Goal: Task Accomplishment & Management: Manage account settings

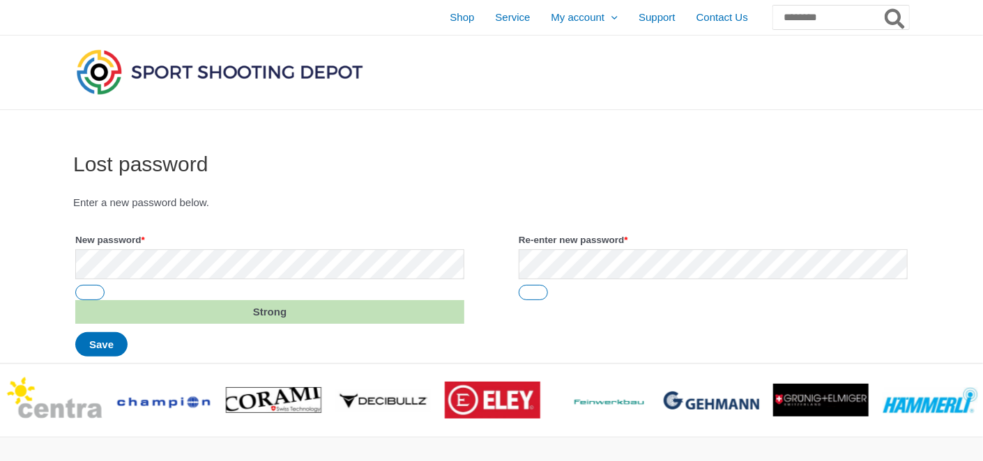
click at [337, 187] on article "Lost password Enter a new password below. New password * Required Strong Re-ent…" at bounding box center [491, 257] width 836 height 211
click at [120, 341] on button "Save" at bounding box center [101, 344] width 52 height 24
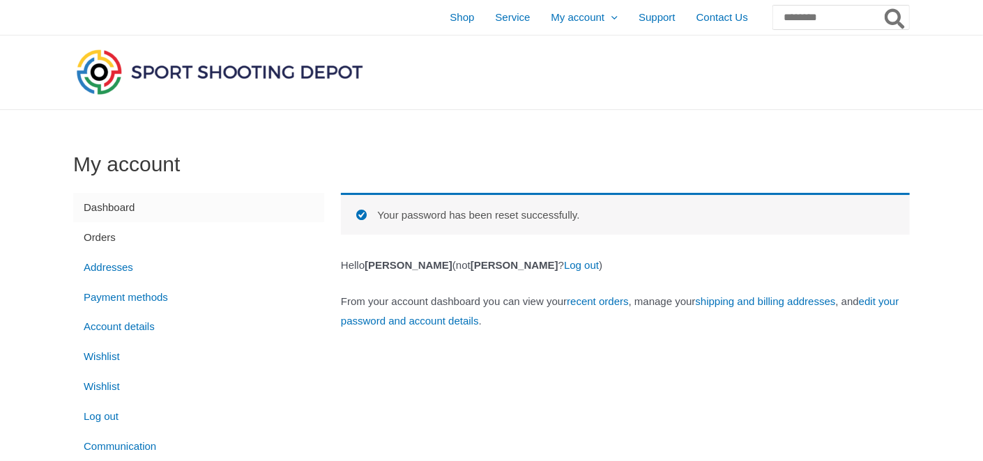
click at [102, 240] on link "Orders" at bounding box center [198, 237] width 251 height 30
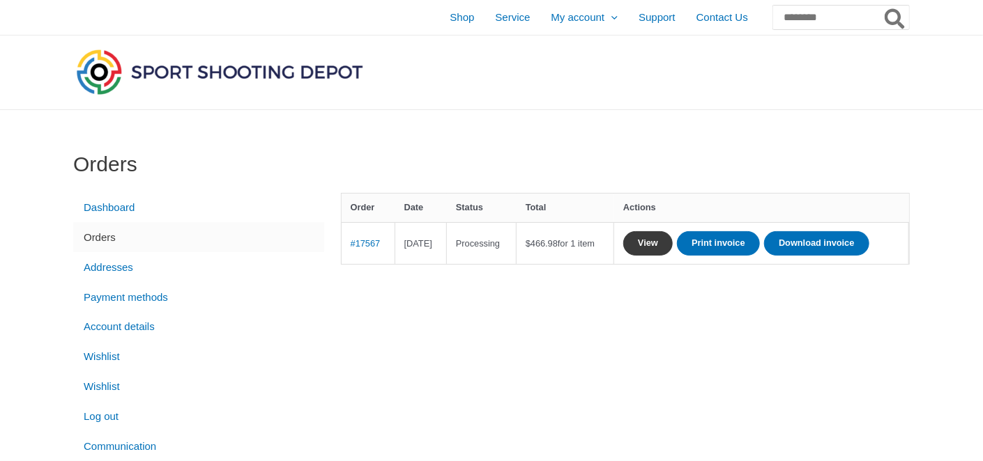
click at [673, 247] on link "View" at bounding box center [647, 243] width 49 height 24
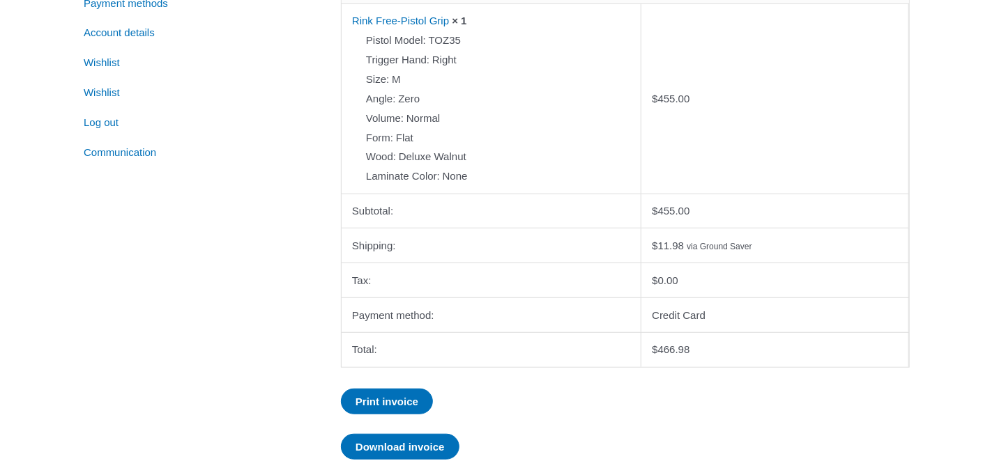
scroll to position [588, 0]
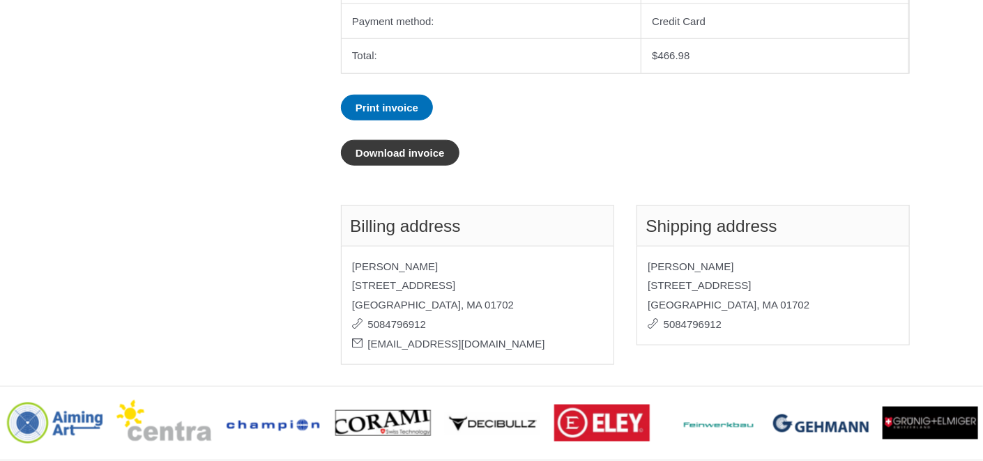
click at [417, 144] on link "Download invoice" at bounding box center [400, 153] width 118 height 26
